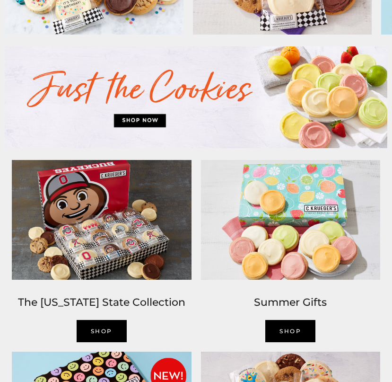
scroll to position [414, 0]
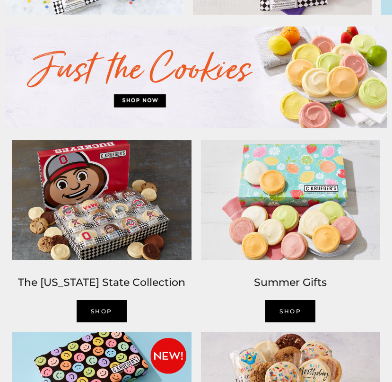
click at [152, 105] on img at bounding box center [196, 78] width 383 height 102
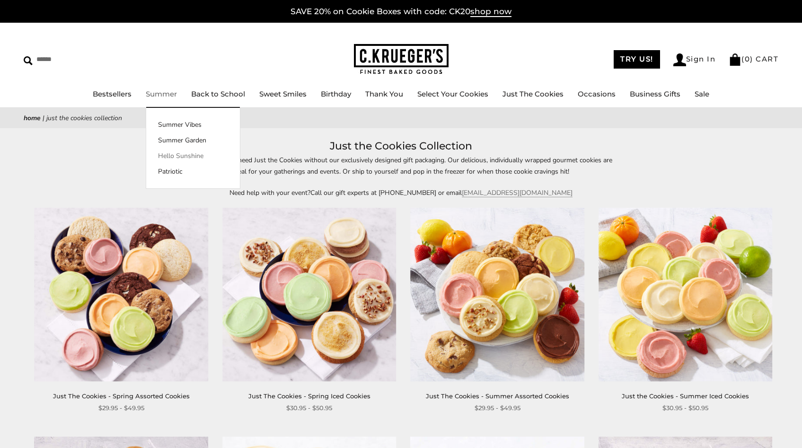
click at [160, 154] on link "Hello Sunshine" at bounding box center [193, 156] width 94 height 10
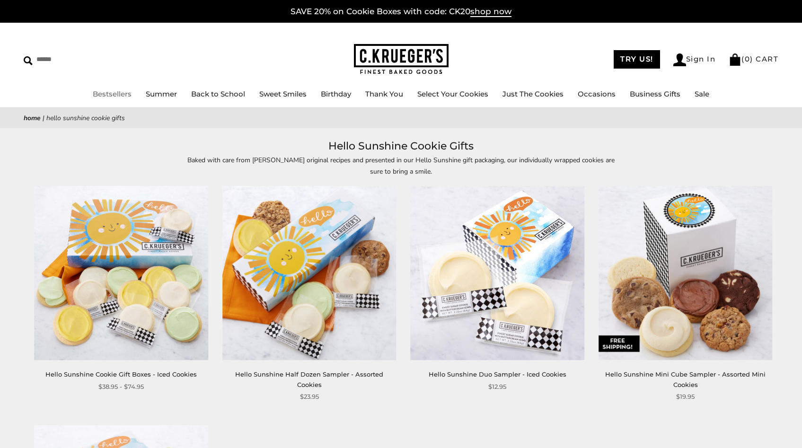
click at [112, 96] on link "Bestsellers" at bounding box center [112, 93] width 39 height 9
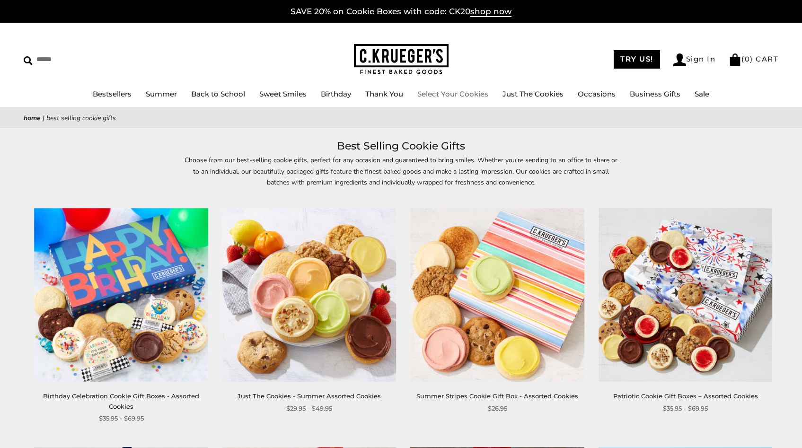
click at [471, 94] on link "Select Your Cookies" at bounding box center [453, 93] width 71 height 9
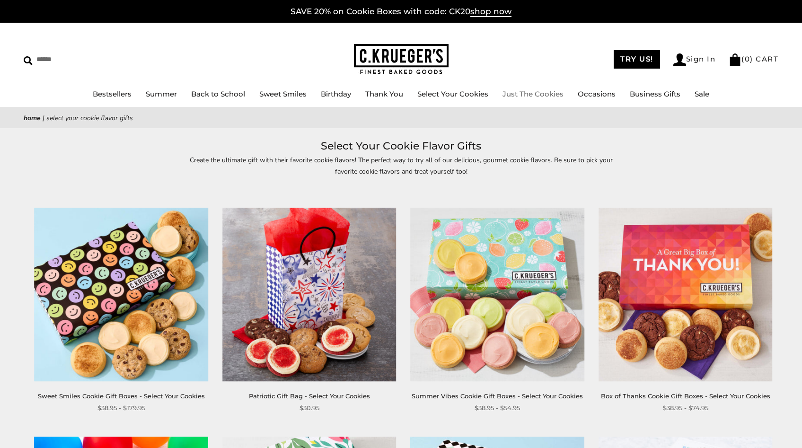
click at [522, 90] on link "Just The Cookies" at bounding box center [533, 93] width 61 height 9
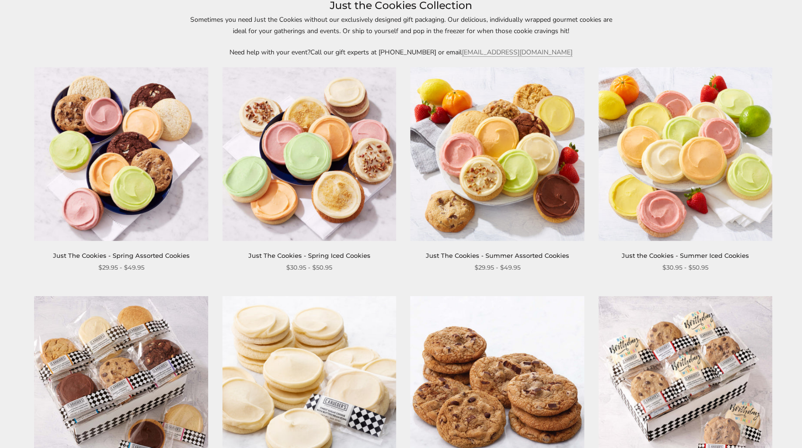
scroll to position [104, 0]
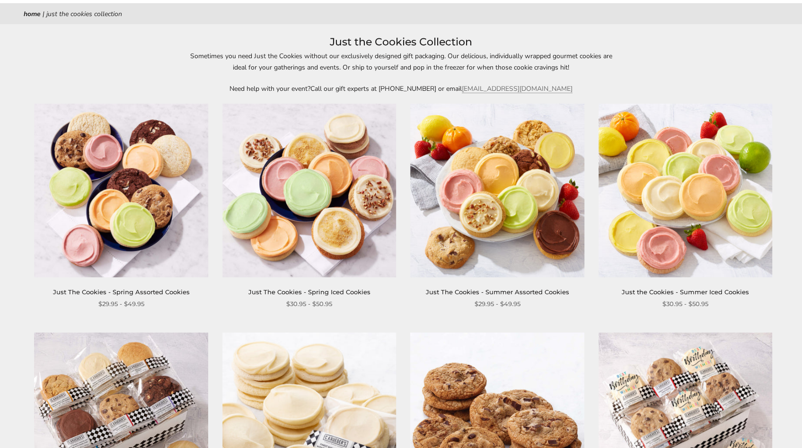
click at [132, 202] on img at bounding box center [121, 191] width 174 height 174
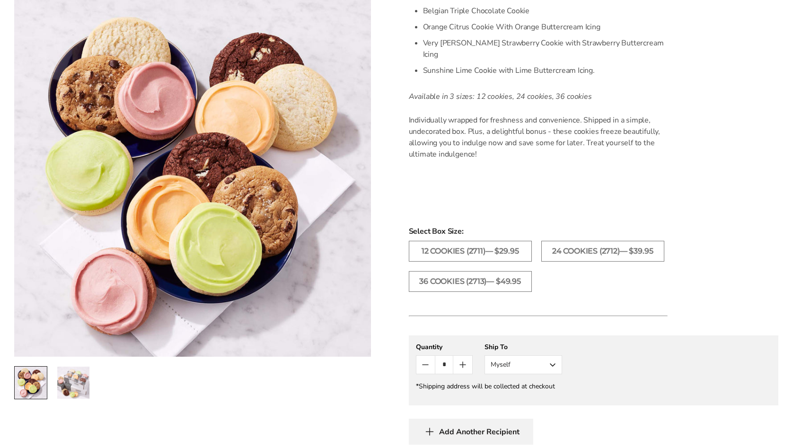
scroll to position [373, 0]
click at [553, 355] on button "Myself" at bounding box center [524, 364] width 78 height 19
click at [540, 391] on button "Other Recipient" at bounding box center [523, 399] width 77 height 17
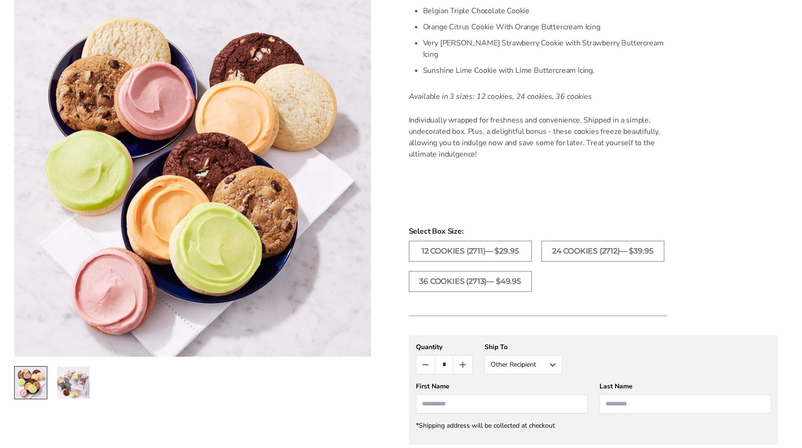
click at [454, 395] on input "First Name" at bounding box center [502, 404] width 172 height 19
type input "*******"
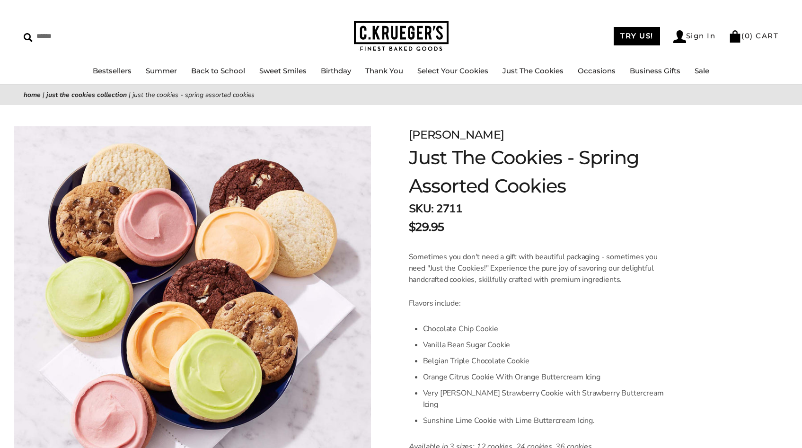
scroll to position [0, 0]
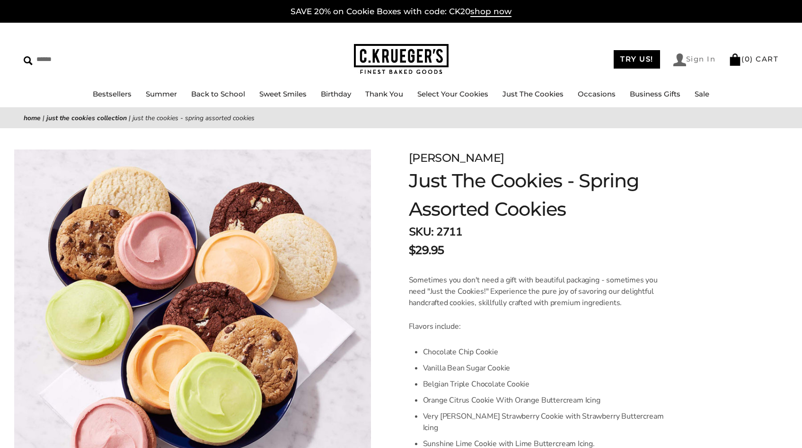
type input "*******"
click at [697, 59] on link "Sign In" at bounding box center [695, 59] width 43 height 13
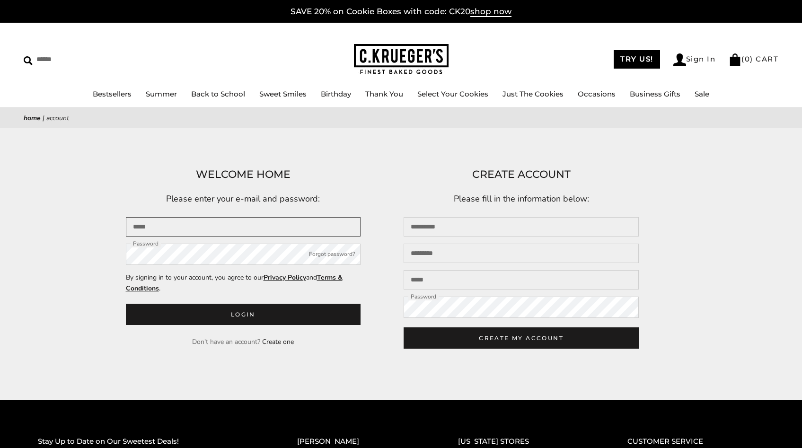
click at [149, 228] on input "Email" at bounding box center [243, 226] width 235 height 19
type input "**********"
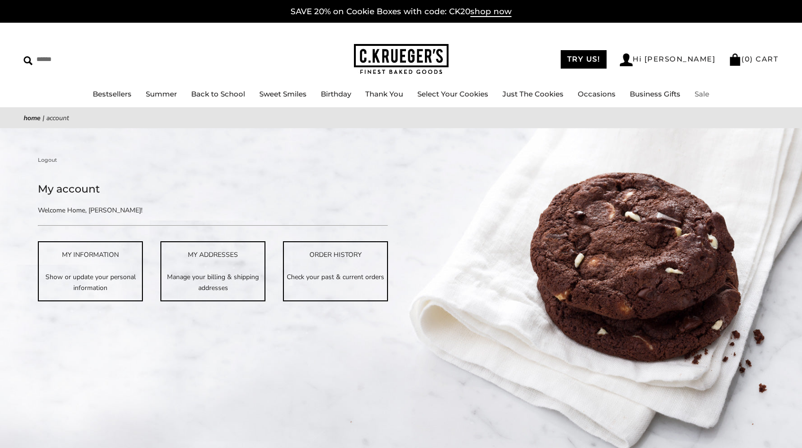
click at [710, 92] on link "Sale" at bounding box center [702, 93] width 15 height 9
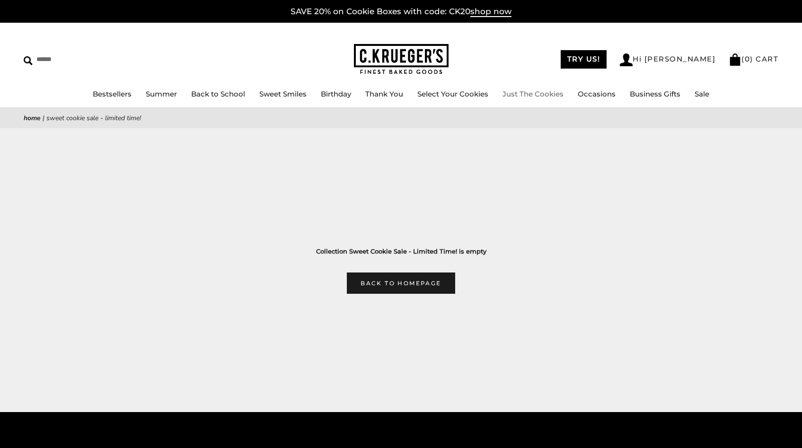
click at [539, 91] on link "Just The Cookies" at bounding box center [533, 93] width 61 height 9
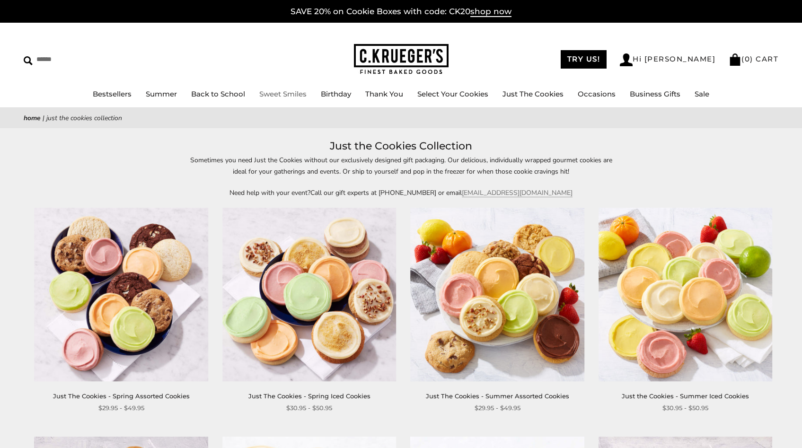
click at [288, 91] on link "Sweet Smiles" at bounding box center [282, 93] width 47 height 9
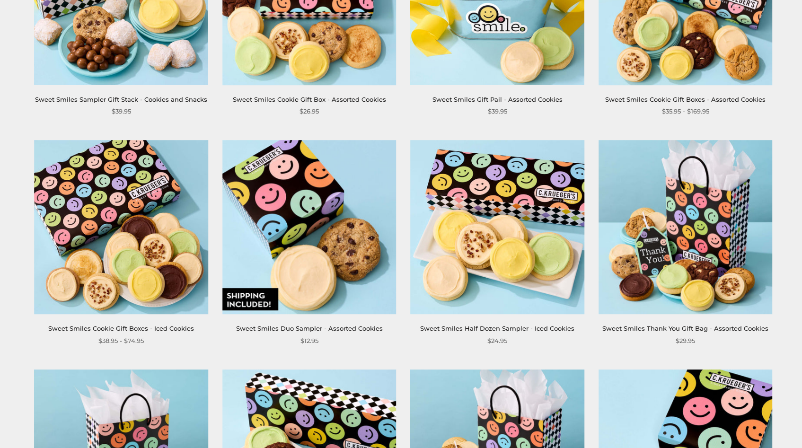
scroll to position [527, 0]
click at [309, 246] on img at bounding box center [309, 227] width 174 height 174
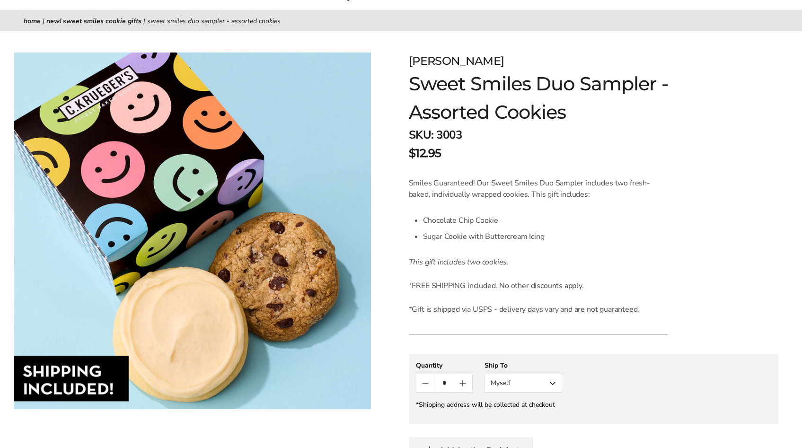
scroll to position [15, 0]
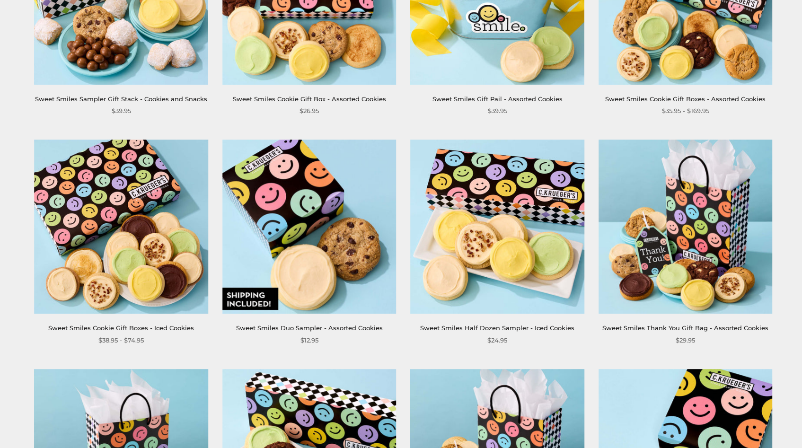
click at [534, 274] on img at bounding box center [498, 227] width 174 height 174
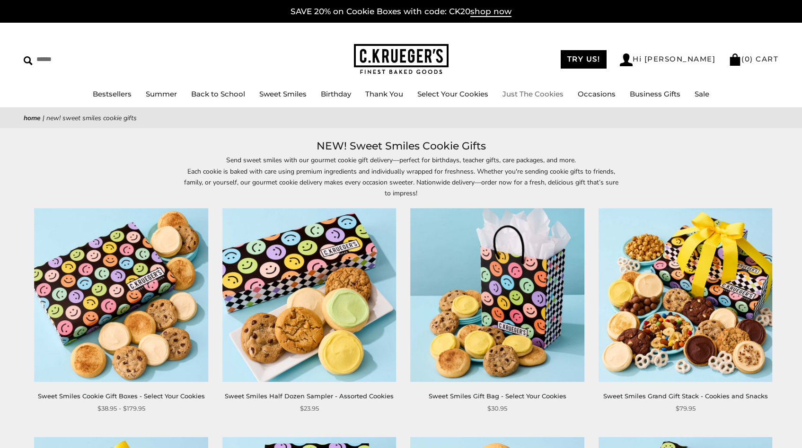
click at [526, 93] on link "Just The Cookies" at bounding box center [533, 93] width 61 height 9
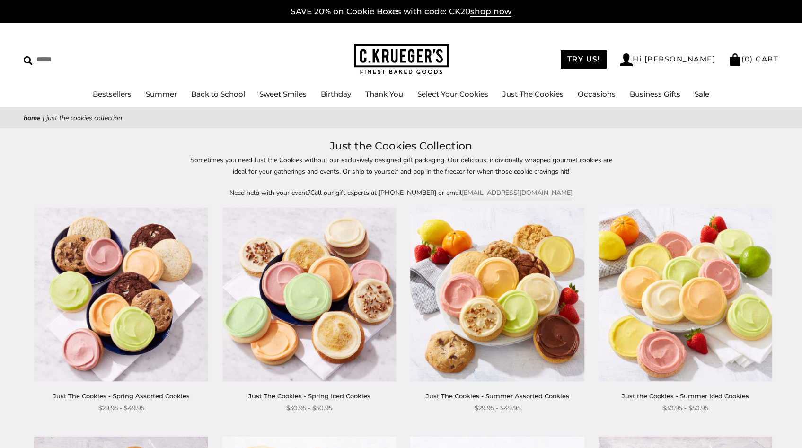
click at [122, 305] on img at bounding box center [121, 295] width 174 height 174
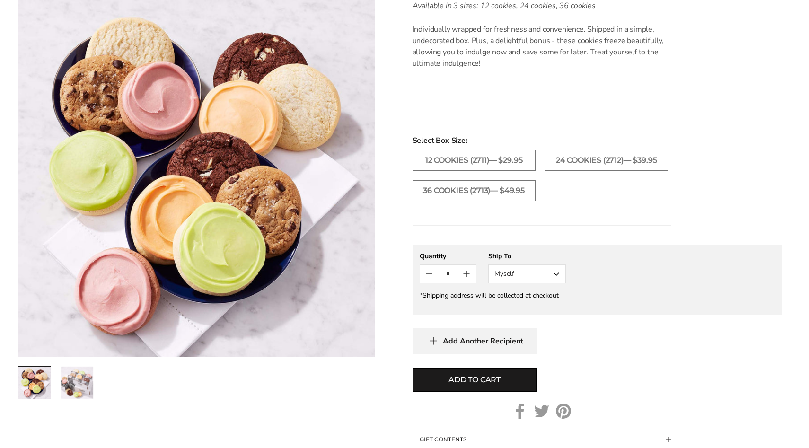
scroll to position [466, 0]
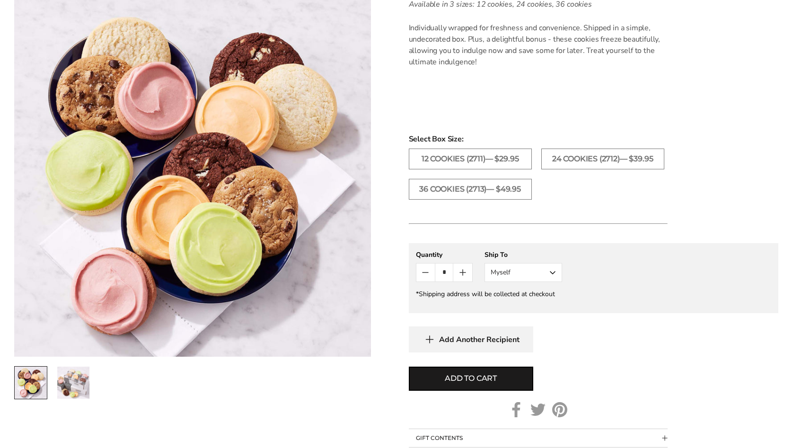
click at [554, 263] on button "Myself" at bounding box center [524, 272] width 78 height 19
click at [531, 299] on button "Other Recipient" at bounding box center [523, 307] width 77 height 17
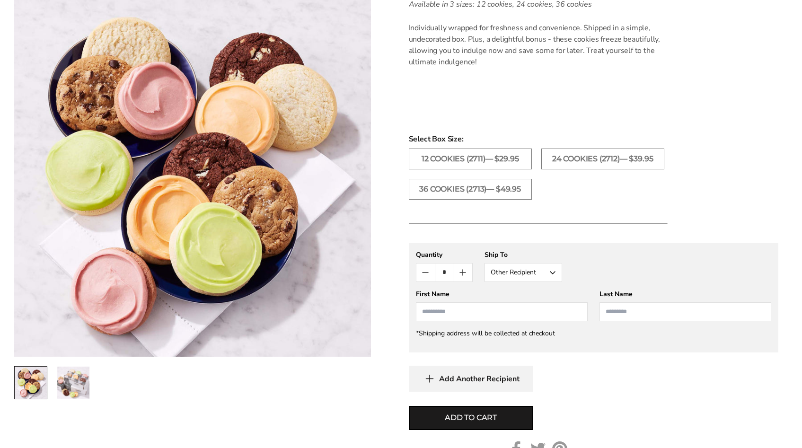
click at [450, 302] on input "First Name" at bounding box center [502, 311] width 172 height 19
type input "*"
type input "*******"
click at [466, 412] on span "Add to cart" at bounding box center [471, 417] width 52 height 11
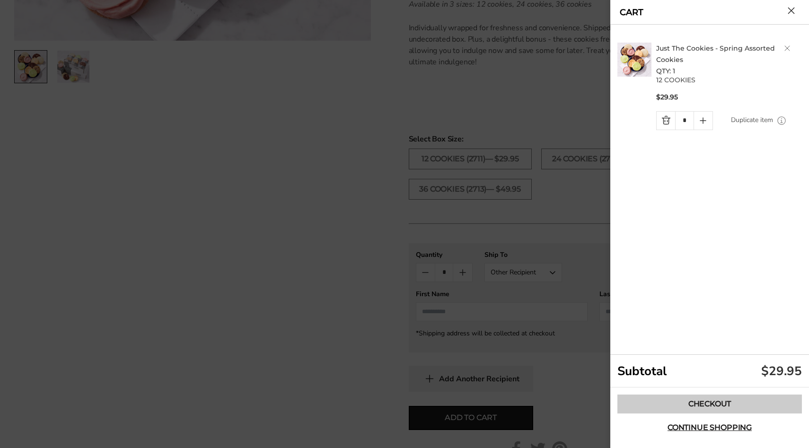
click at [704, 405] on link "Checkout" at bounding box center [710, 404] width 185 height 19
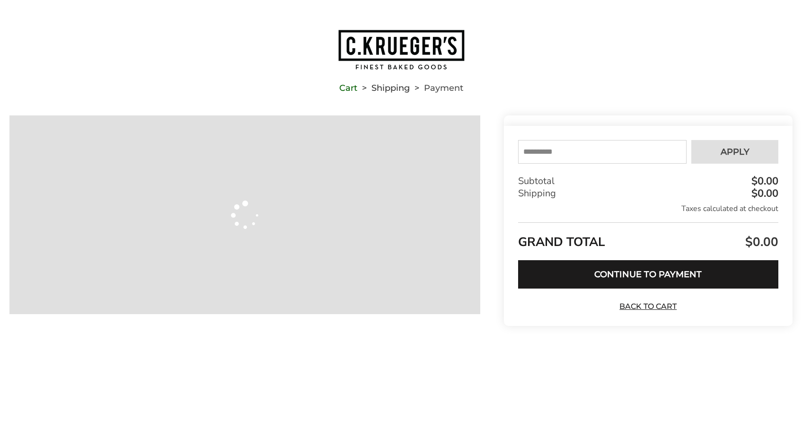
type input "**********"
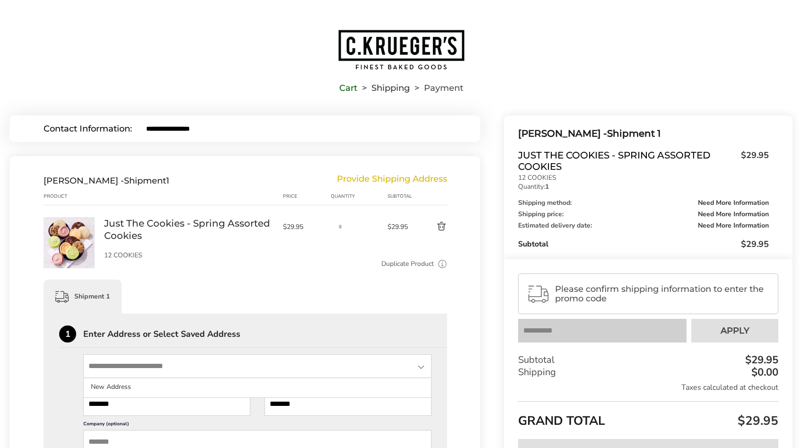
click at [133, 366] on input "State" at bounding box center [257, 367] width 348 height 24
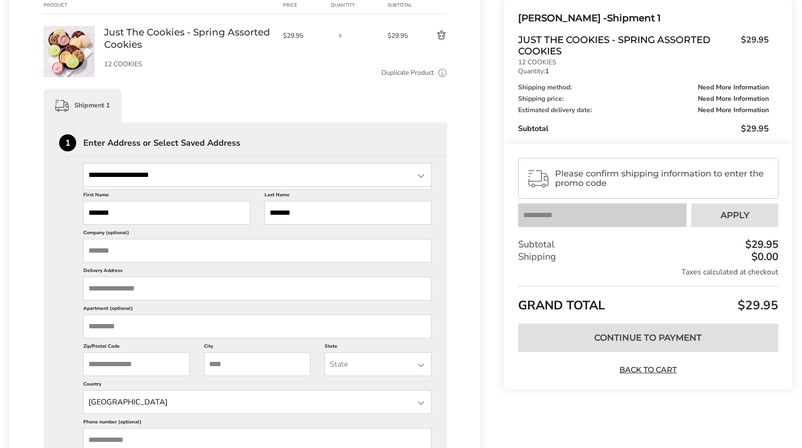
scroll to position [195, 0]
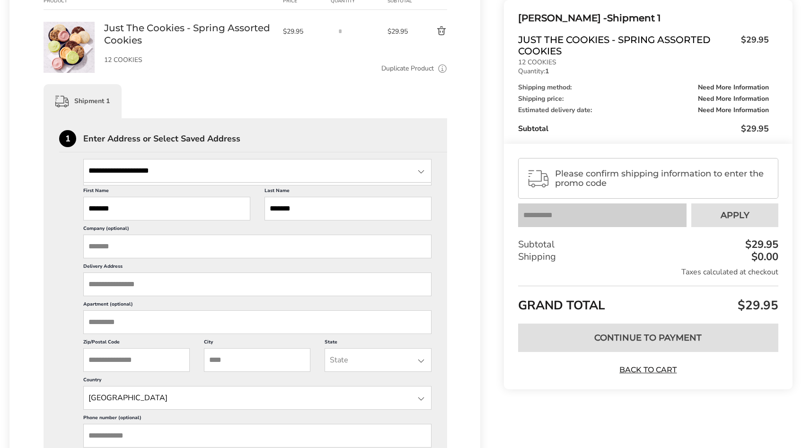
type input "**********"
click at [141, 284] on input "Delivery Address" at bounding box center [257, 285] width 348 height 24
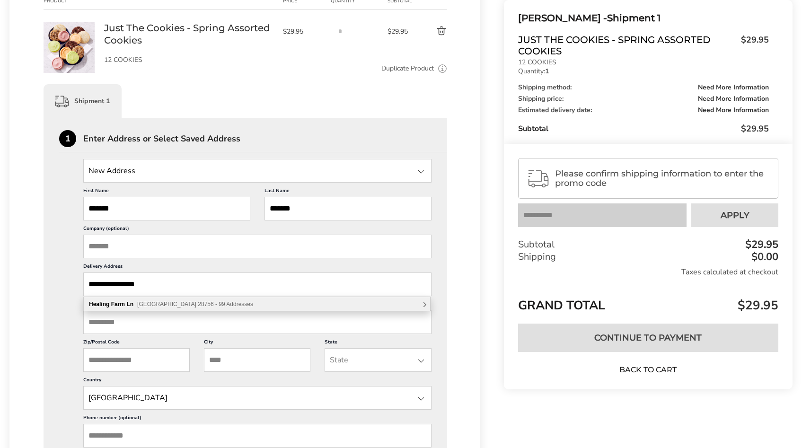
click at [197, 307] on span "[GEOGRAPHIC_DATA] 28756 - 99 Addresses" at bounding box center [195, 304] width 116 height 7
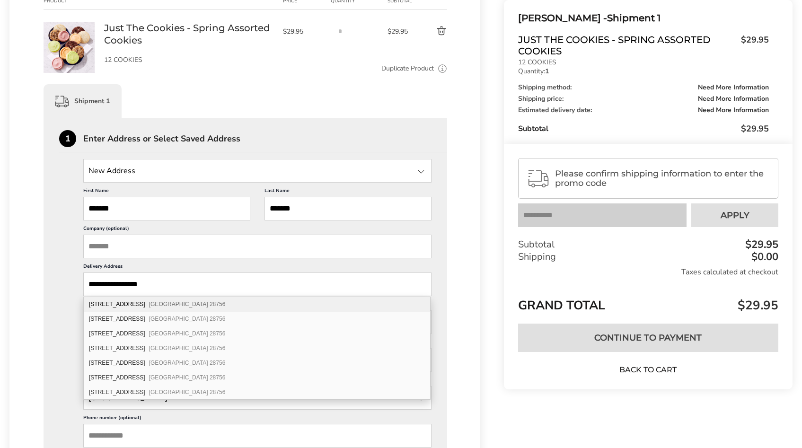
click at [202, 305] on div "[STREET_ADDRESS]" at bounding box center [257, 304] width 346 height 15
type input "**********"
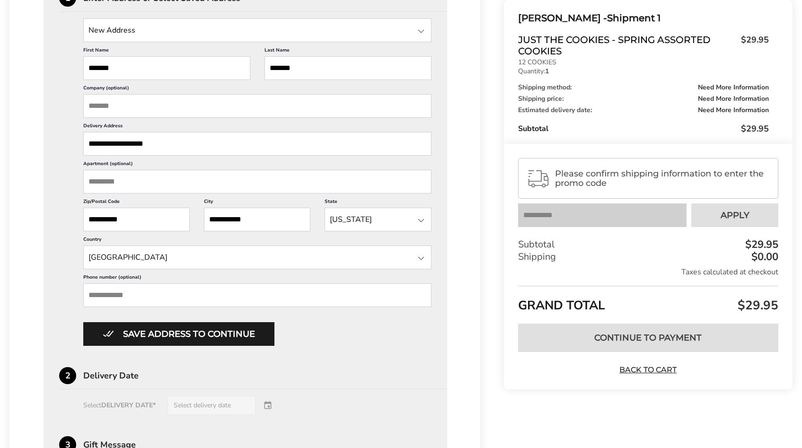
scroll to position [358, 0]
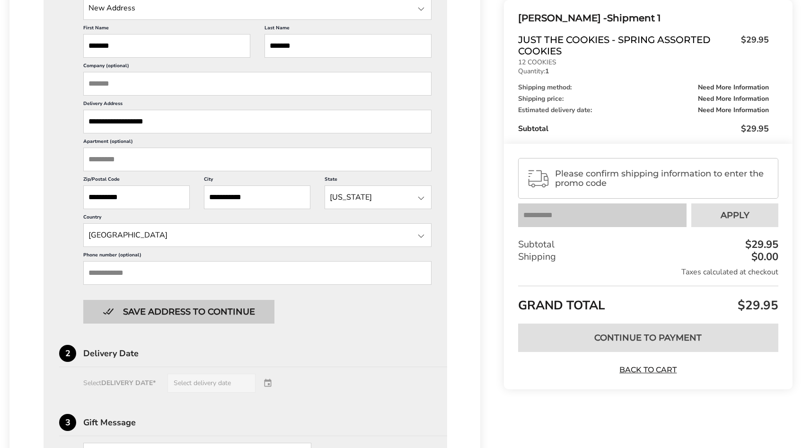
click at [190, 311] on button "Save address to continue" at bounding box center [178, 312] width 191 height 24
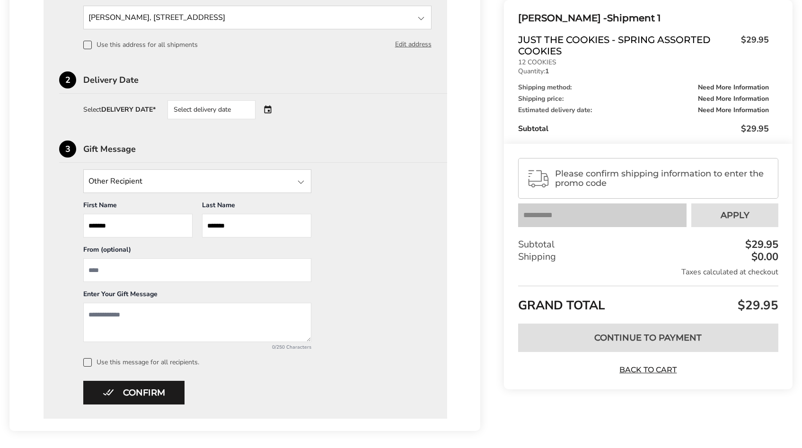
click at [267, 107] on div "Select delivery date" at bounding box center [225, 109] width 115 height 19
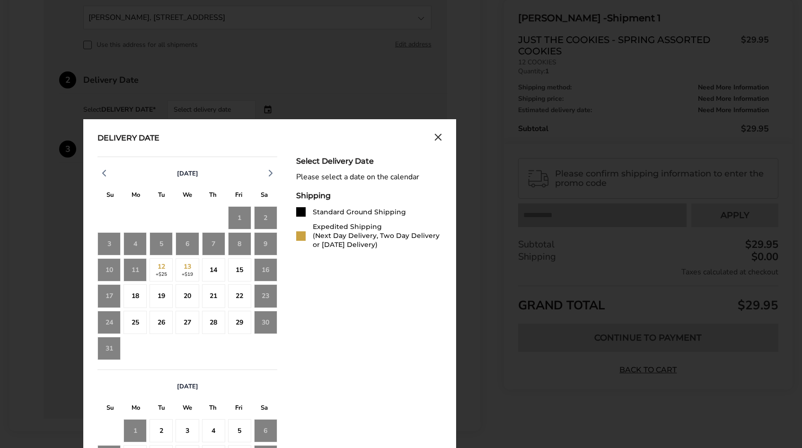
click at [134, 272] on div "11" at bounding box center [135, 269] width 23 height 23
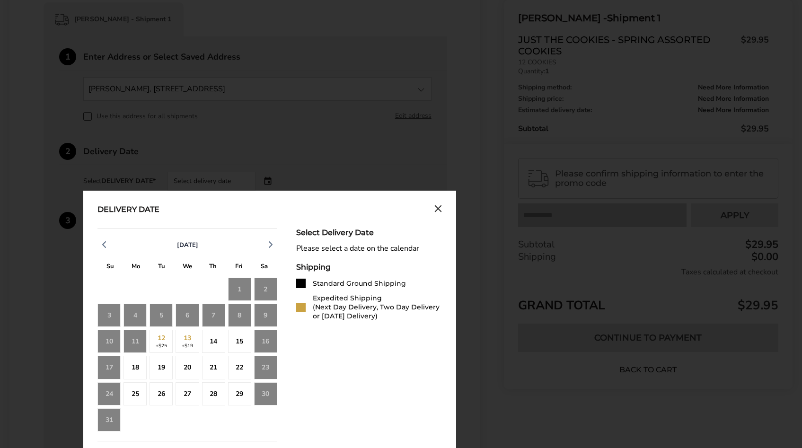
scroll to position [279, 0]
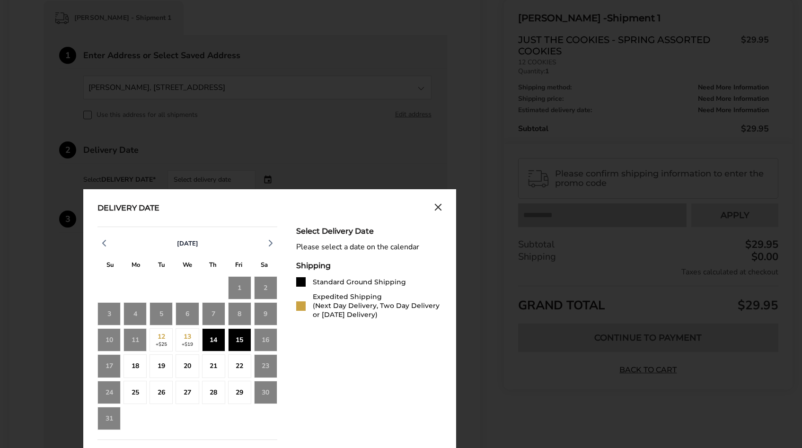
click at [240, 336] on div "15" at bounding box center [239, 340] width 23 height 23
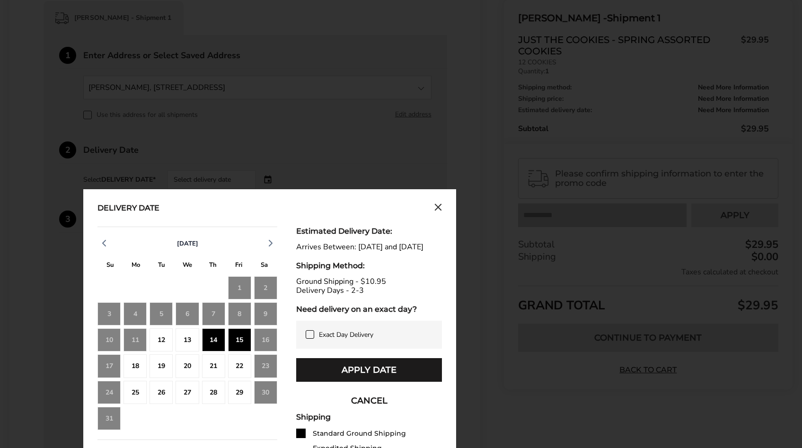
click at [375, 410] on button "CANCEL" at bounding box center [369, 401] width 146 height 24
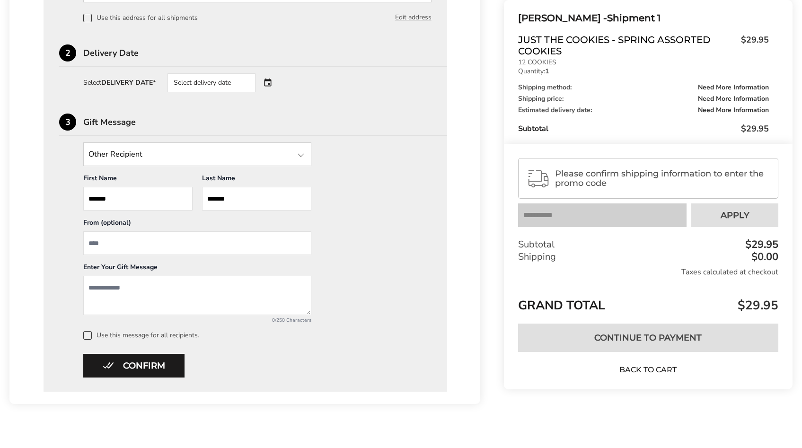
scroll to position [376, 0]
click at [108, 245] on input "From" at bounding box center [197, 243] width 228 height 24
type input "***"
click at [111, 288] on textarea "Add a message" at bounding box center [197, 294] width 228 height 39
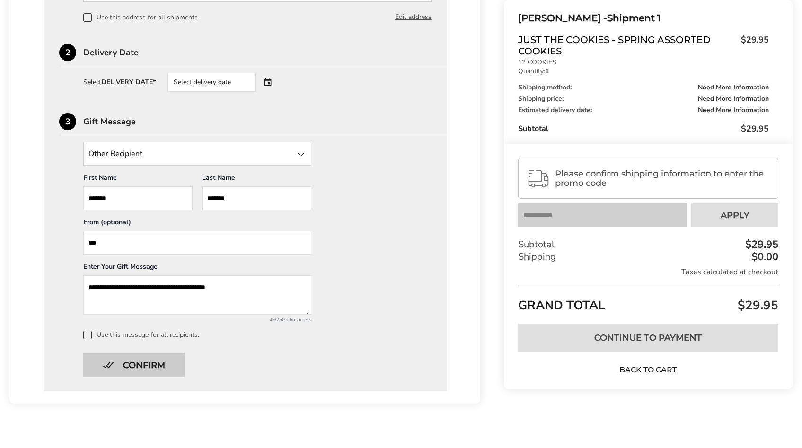
type textarea "**********"
click at [133, 368] on button "Confirm" at bounding box center [133, 366] width 101 height 24
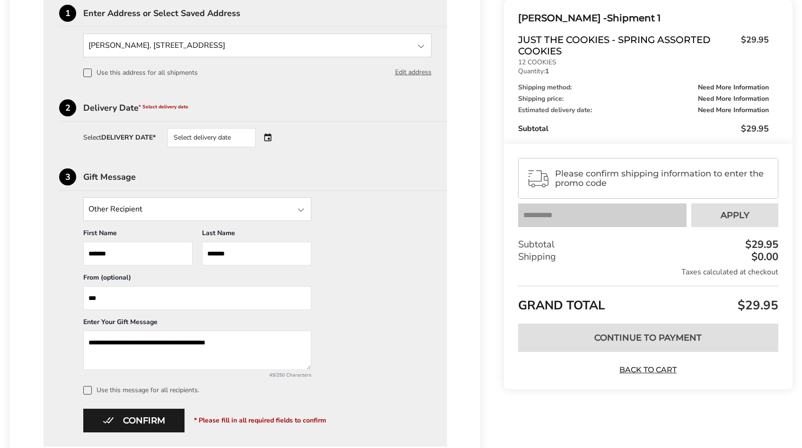
scroll to position [297, 0]
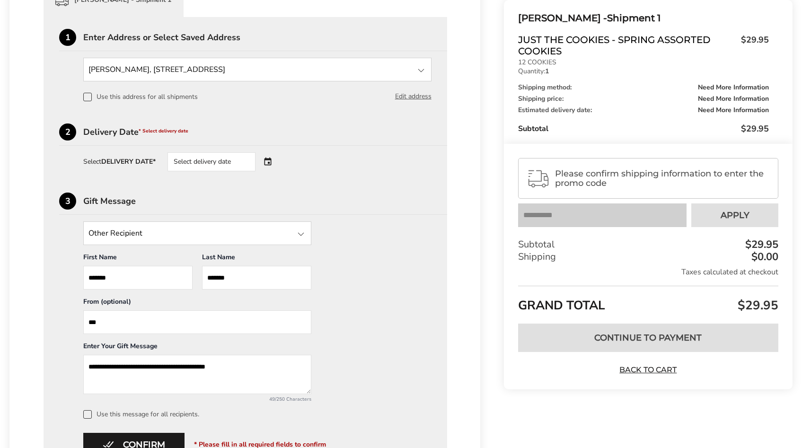
click at [269, 160] on div "Select delivery date" at bounding box center [225, 161] width 115 height 19
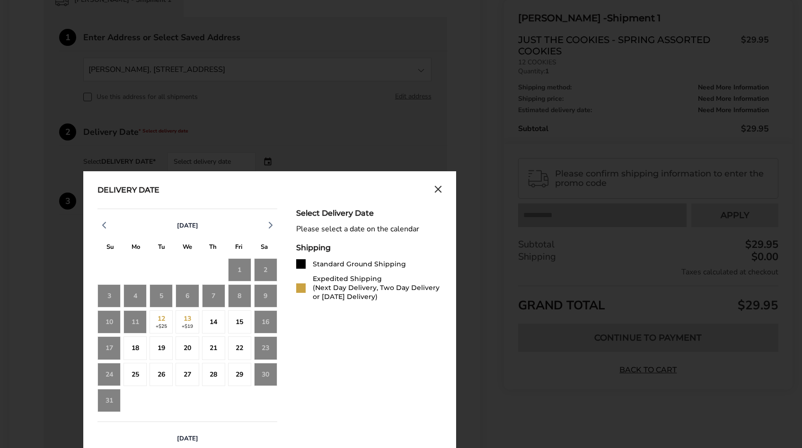
click at [137, 322] on div "11" at bounding box center [135, 322] width 23 height 23
click at [215, 320] on div "14" at bounding box center [213, 322] width 23 height 23
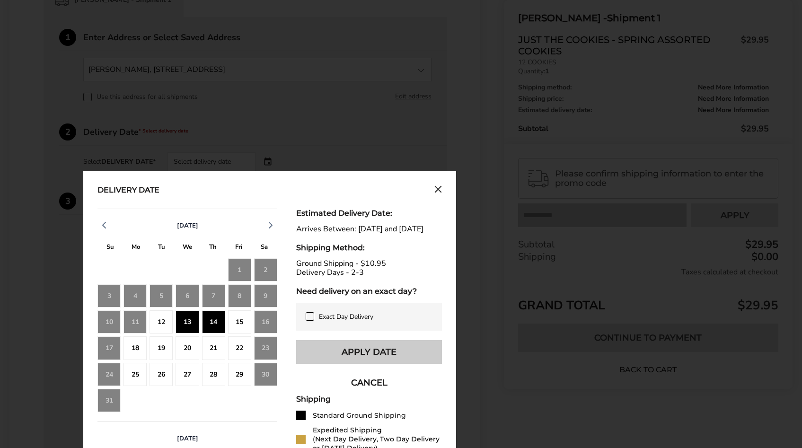
click at [407, 361] on button "Apply Date" at bounding box center [369, 352] width 146 height 24
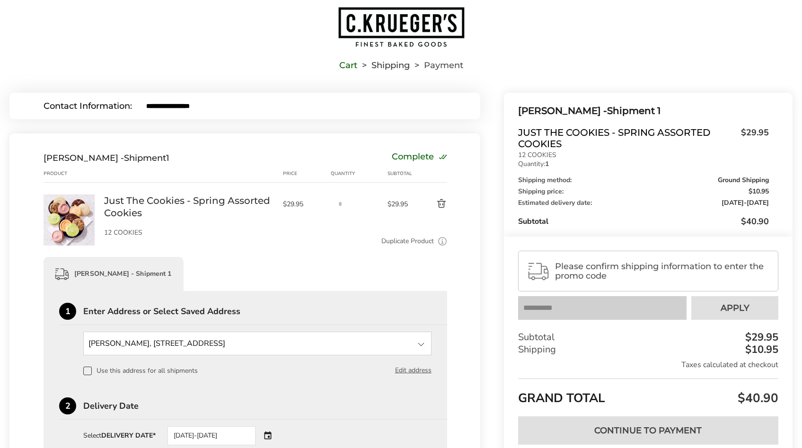
scroll to position [0, 0]
